Goal: Navigation & Orientation: Find specific page/section

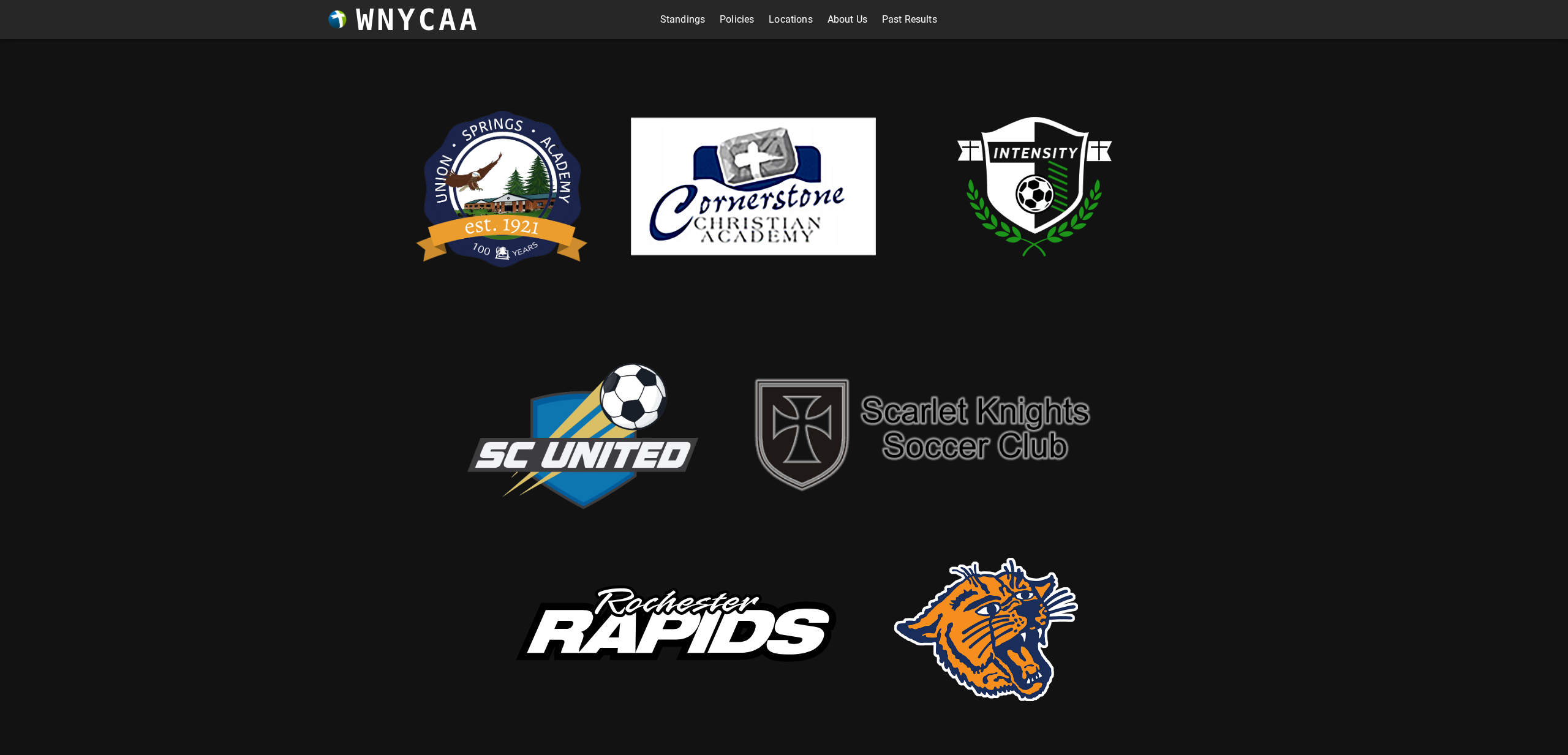
click at [683, 21] on link "Standings" at bounding box center [682, 20] width 44 height 20
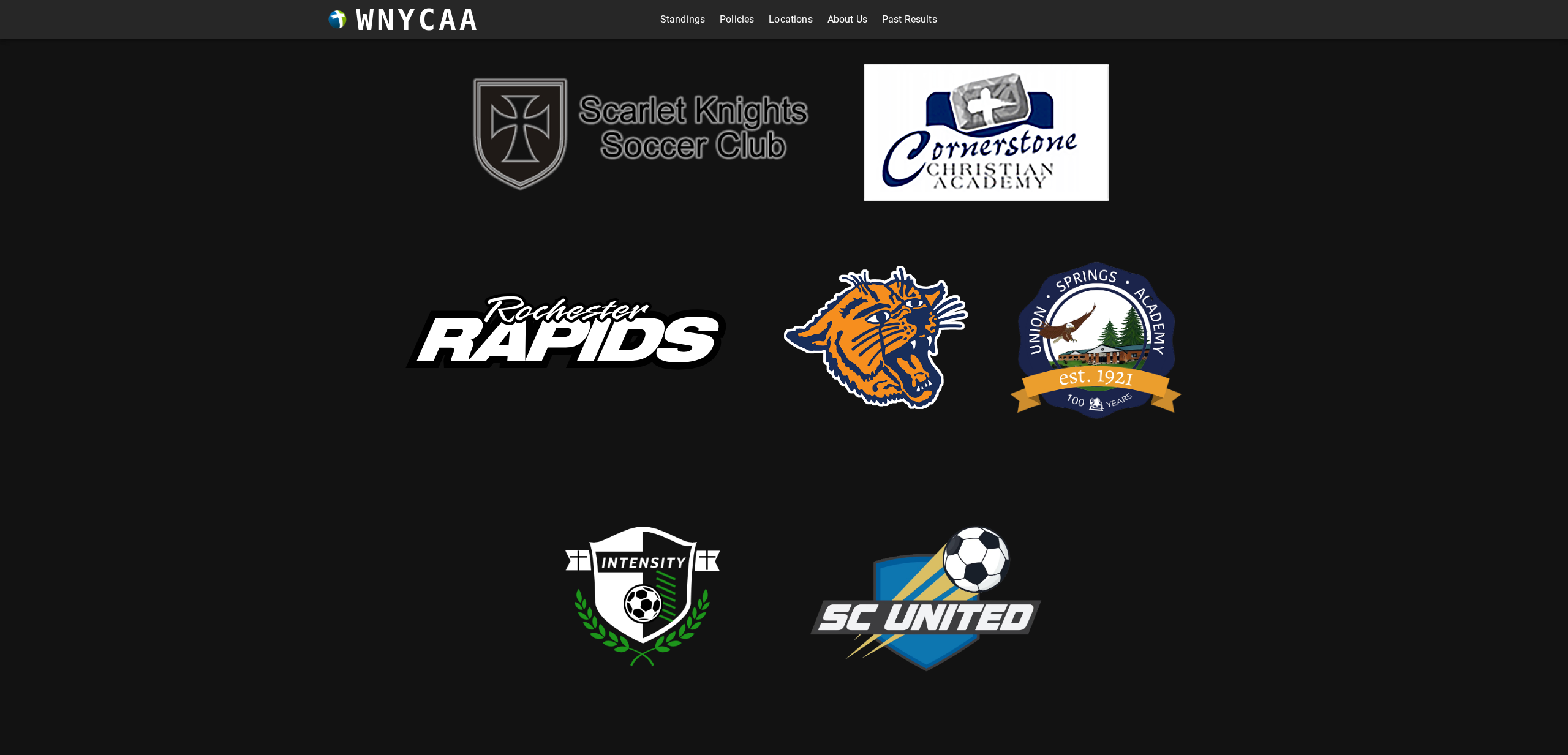
click at [687, 21] on link "Standings" at bounding box center [682, 20] width 44 height 20
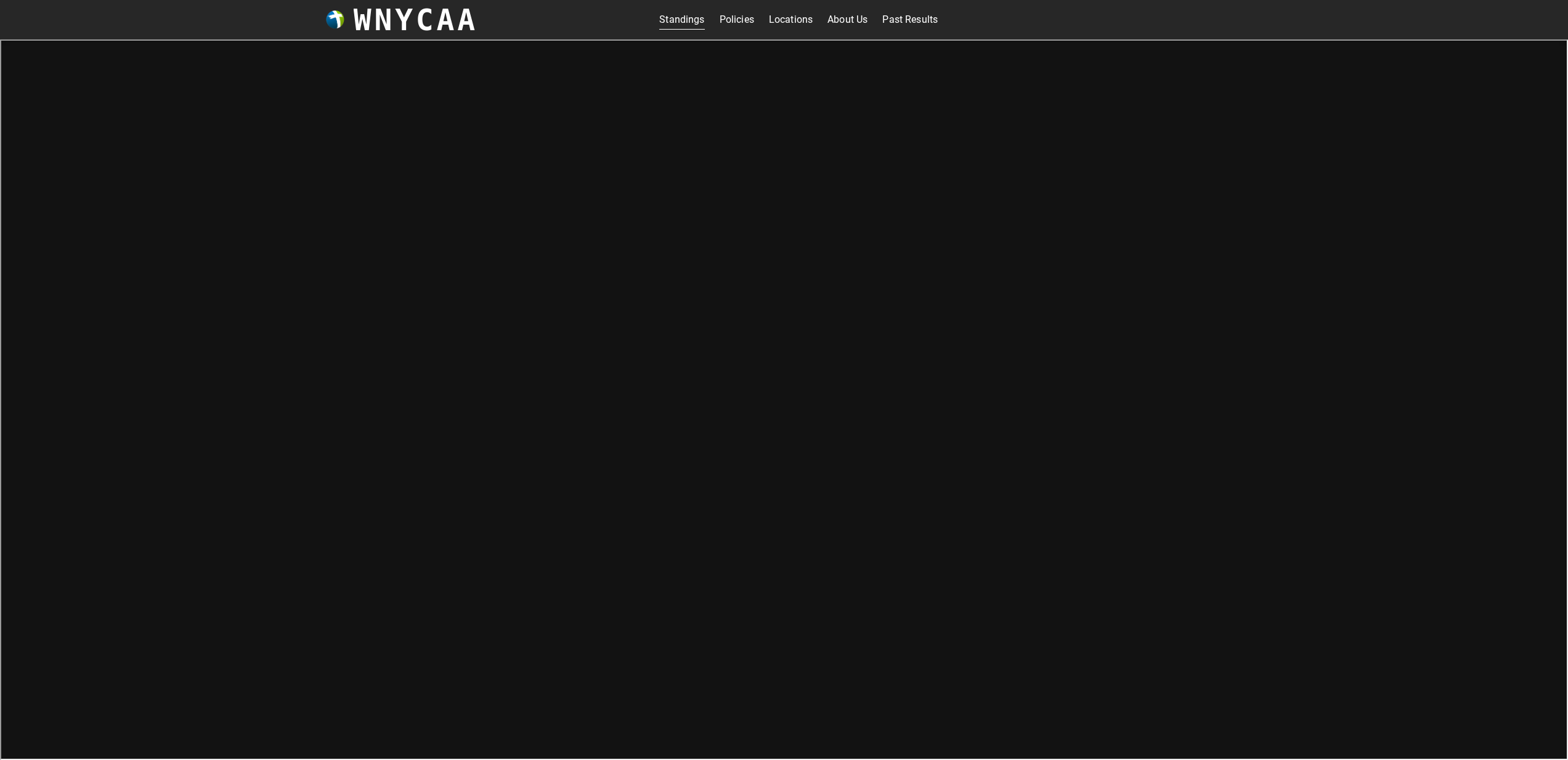
click at [729, 16] on link "Policies" at bounding box center [737, 20] width 35 height 20
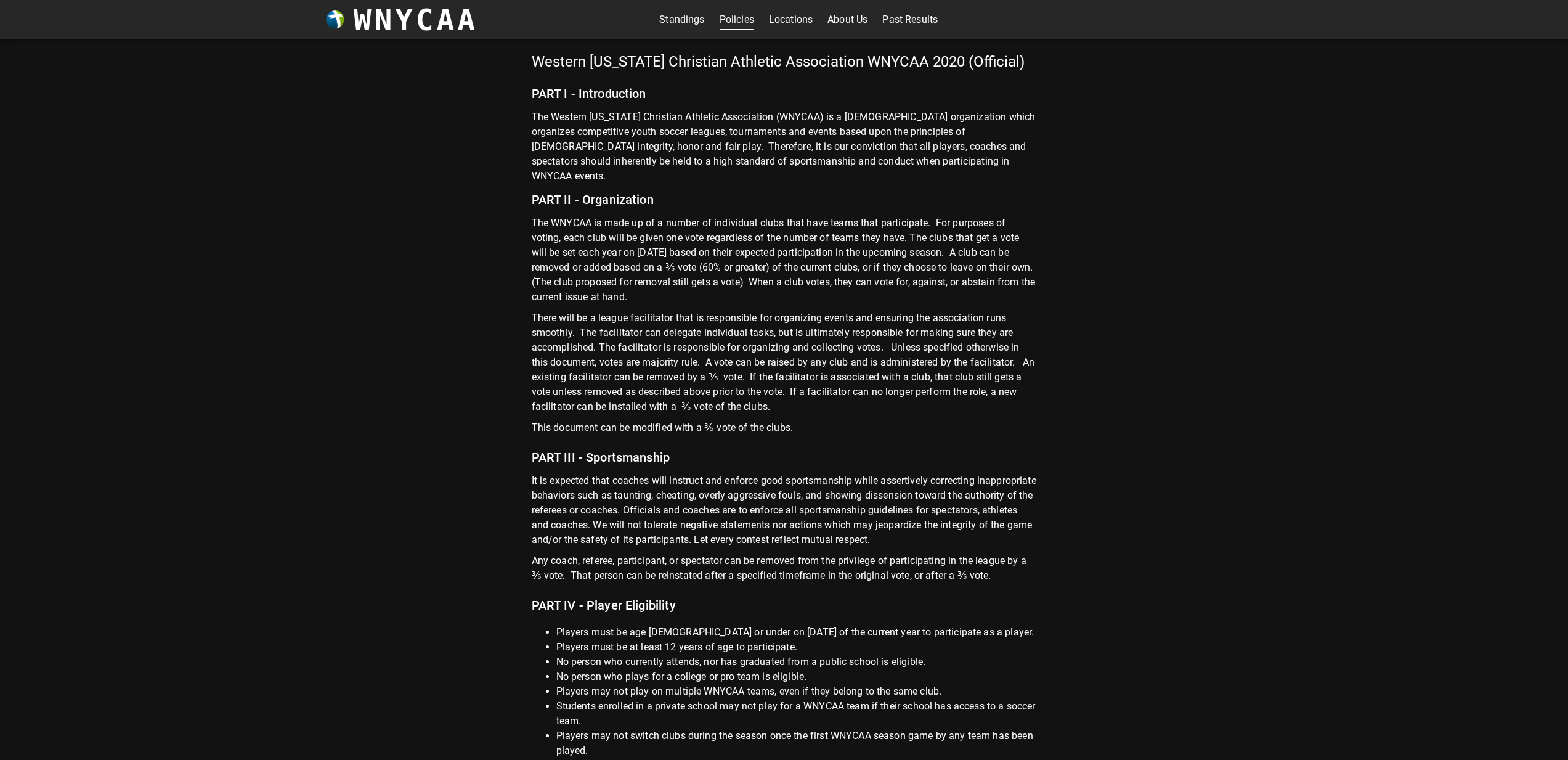
click at [781, 19] on link "Locations" at bounding box center [791, 20] width 44 height 20
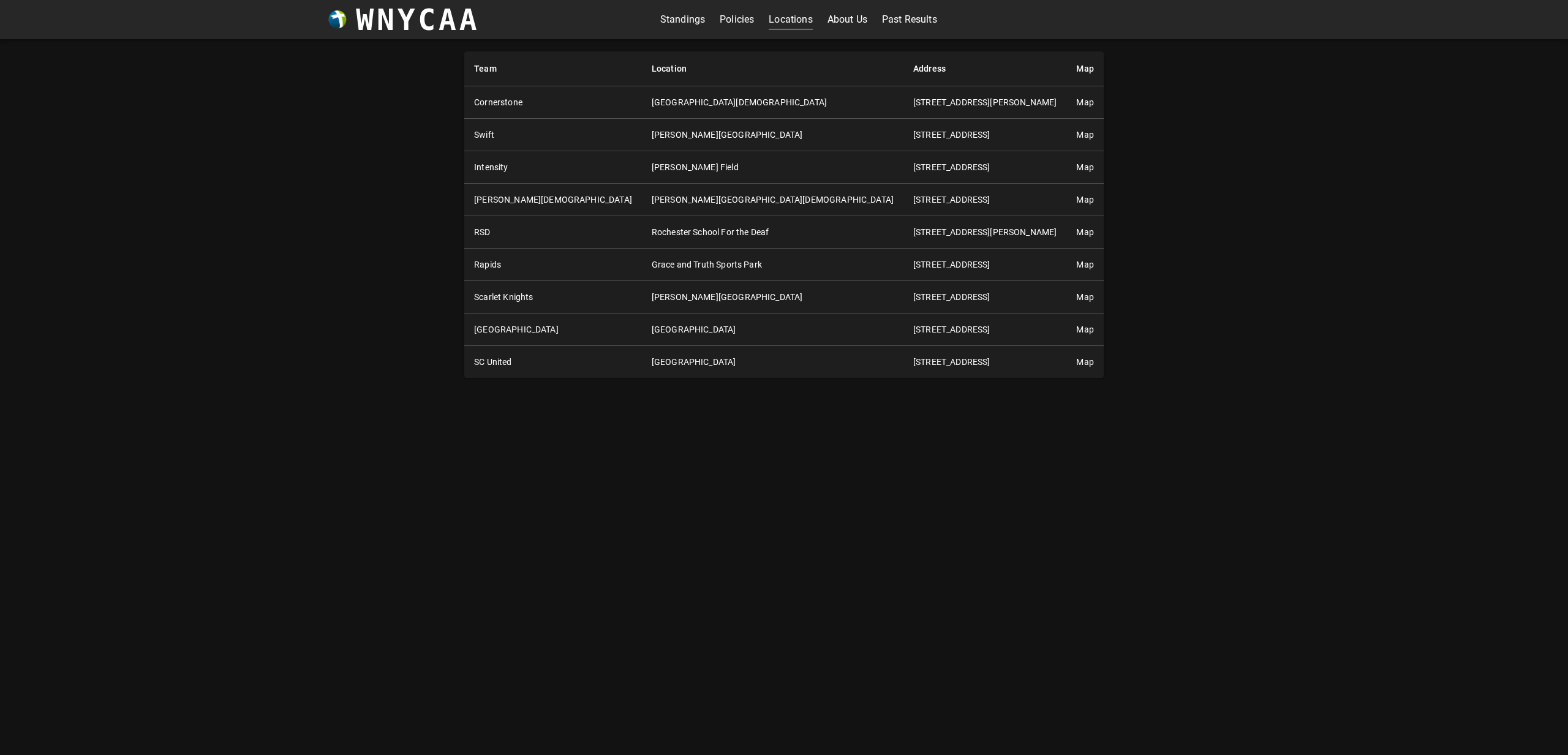
click at [838, 18] on link "About Us" at bounding box center [847, 20] width 40 height 20
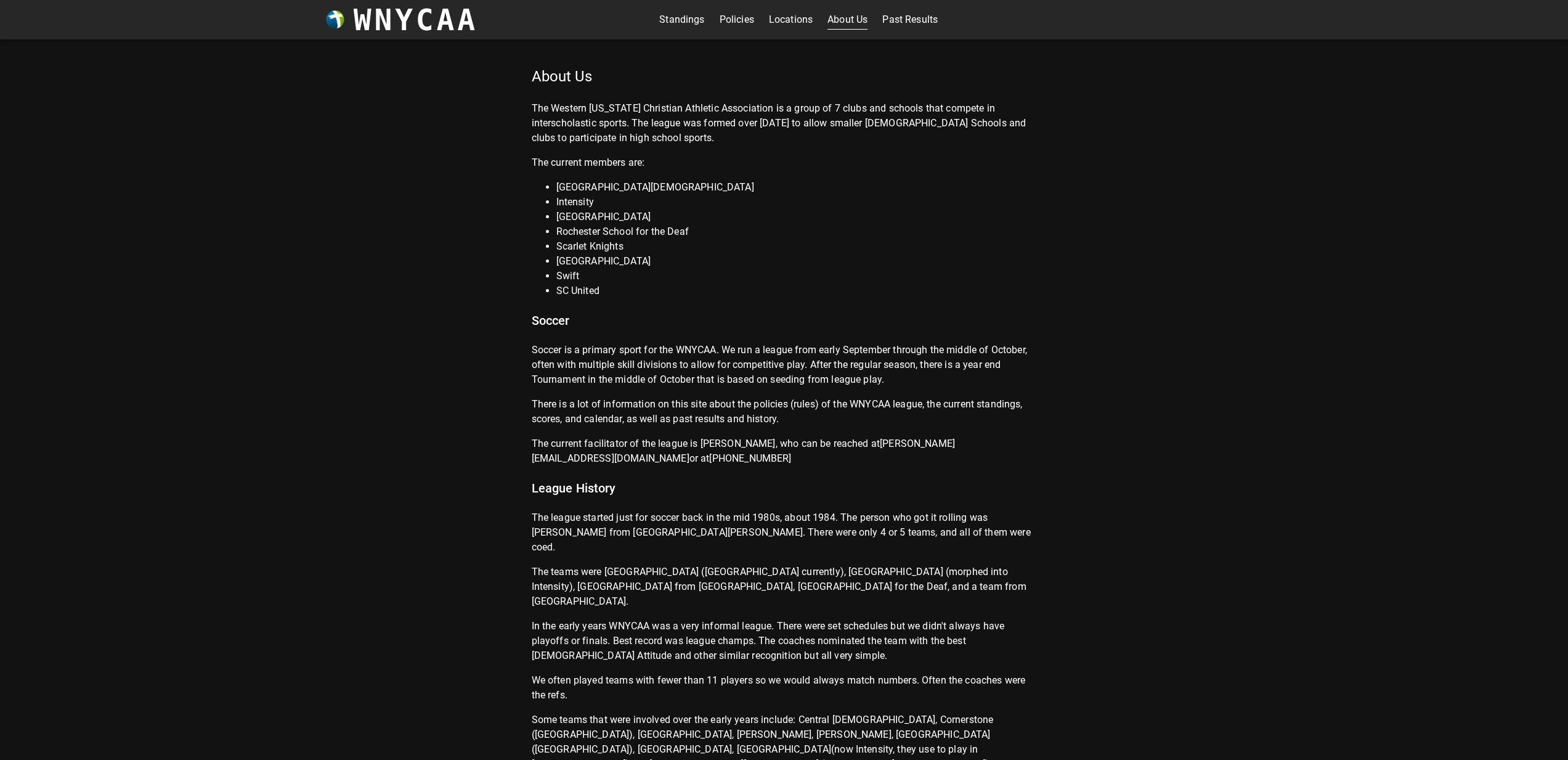
click at [677, 20] on link "Standings" at bounding box center [681, 20] width 45 height 20
